Goal: Obtain resource: Obtain resource

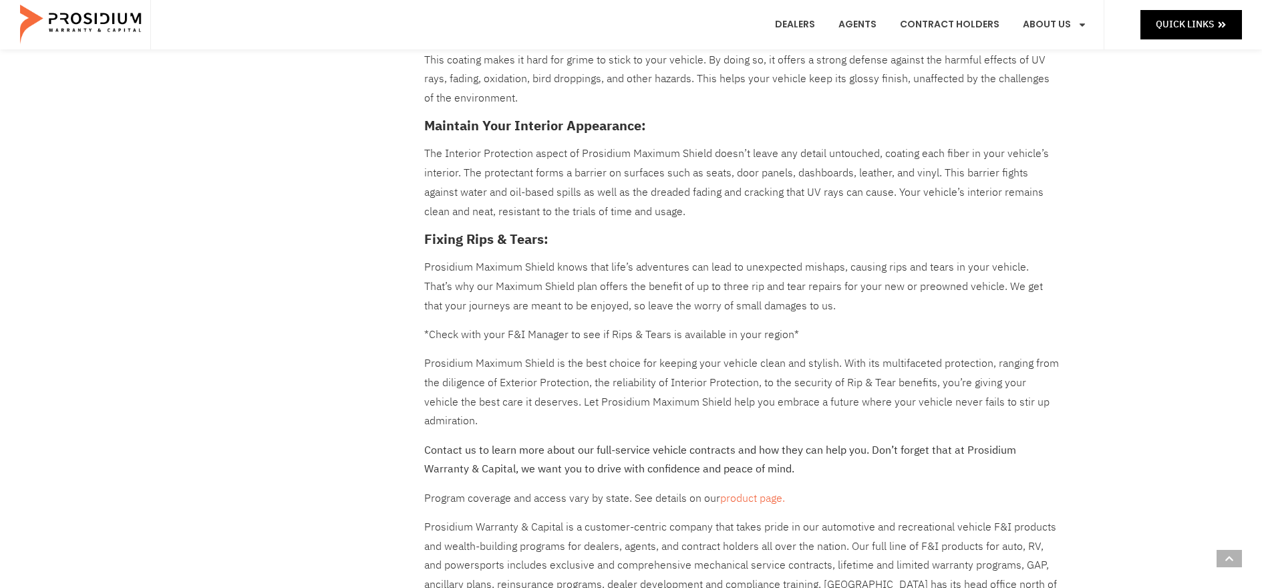
scroll to position [650, 0]
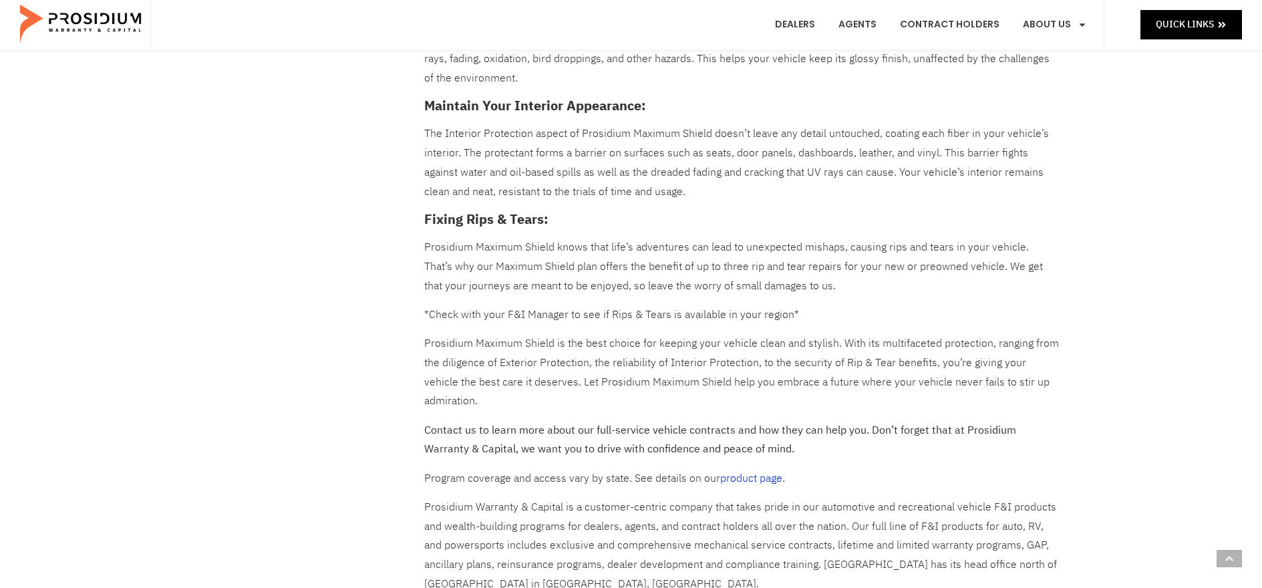
click at [774, 470] on link "product page." at bounding box center [752, 478] width 65 height 16
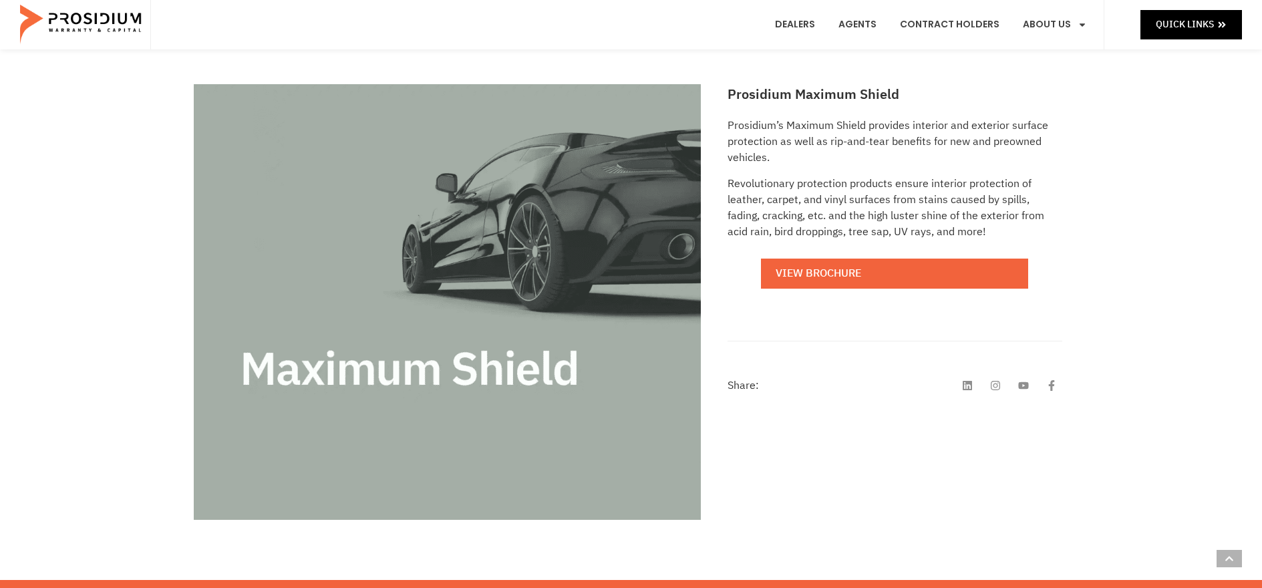
scroll to position [111, 0]
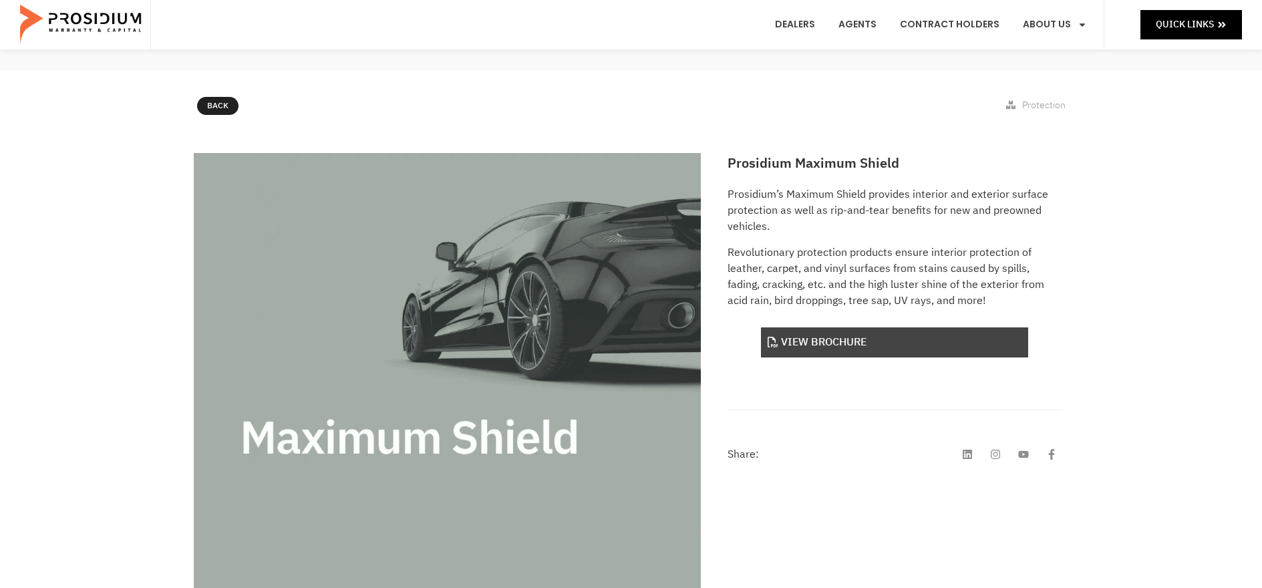
click at [822, 344] on link "View Brochure" at bounding box center [894, 342] width 267 height 30
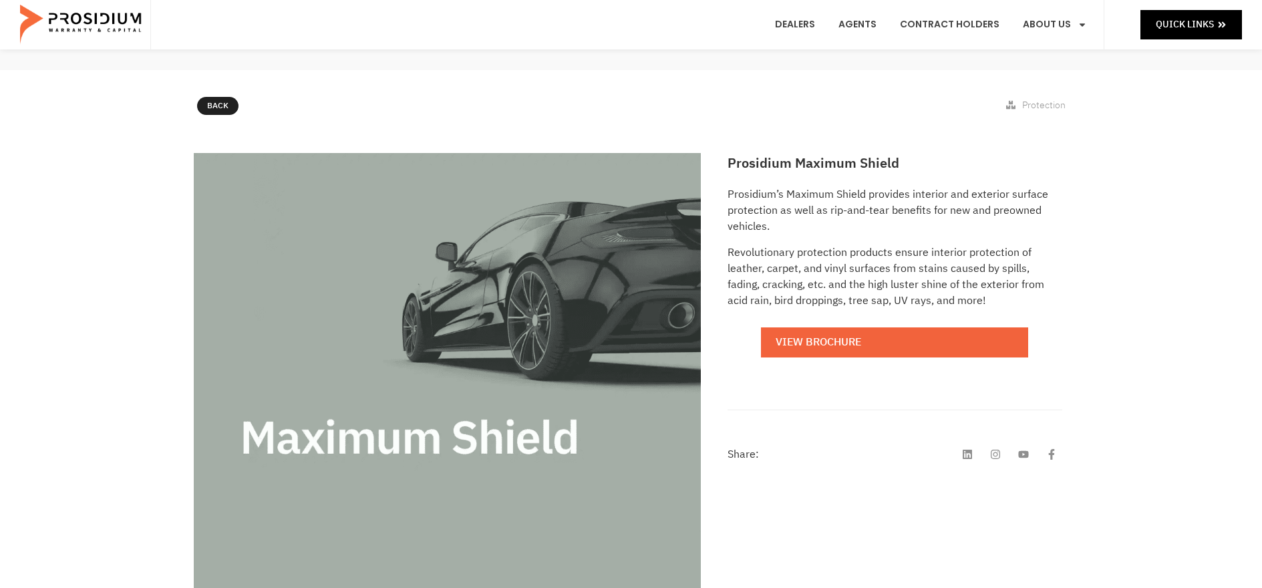
click at [779, 156] on h2 "Prosidium Maximum Shield" at bounding box center [895, 163] width 334 height 20
click at [780, 155] on h2 "Prosidium Maximum Shield" at bounding box center [895, 163] width 334 height 20
click at [846, 164] on h2 "Prosidium Maximum Shield" at bounding box center [895, 163] width 334 height 20
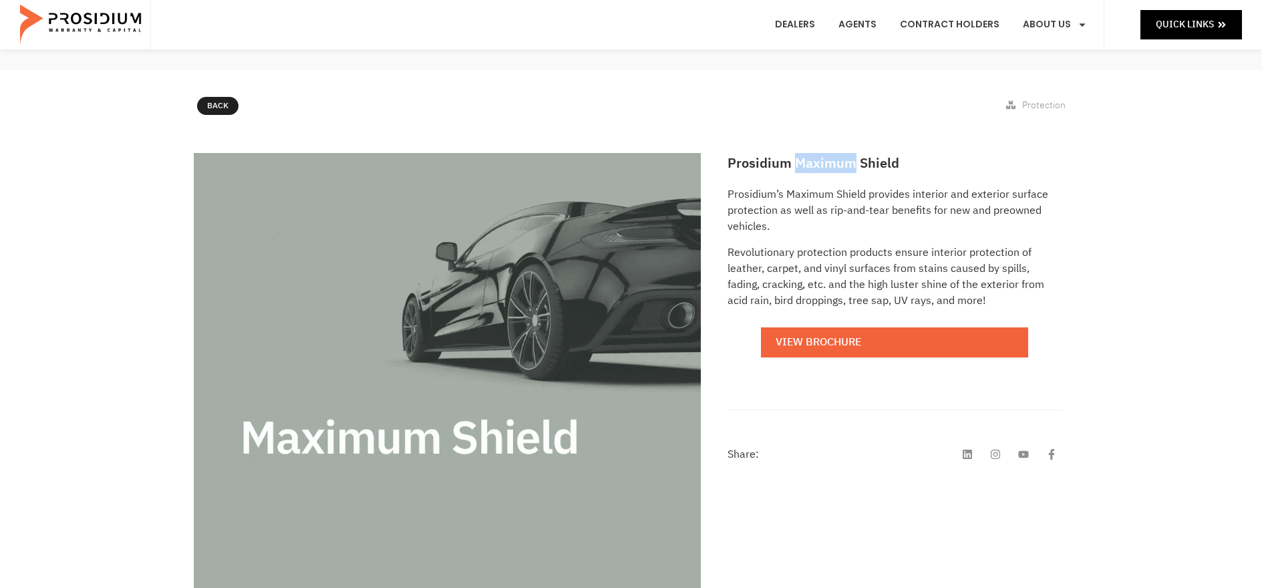
click at [846, 164] on h2 "Prosidium Maximum Shield" at bounding box center [895, 163] width 334 height 20
click at [846, 163] on h2 "Prosidium Maximum Shield" at bounding box center [895, 163] width 334 height 20
copy div "Prosidium Maximum Shield"
